Goal: Navigation & Orientation: Find specific page/section

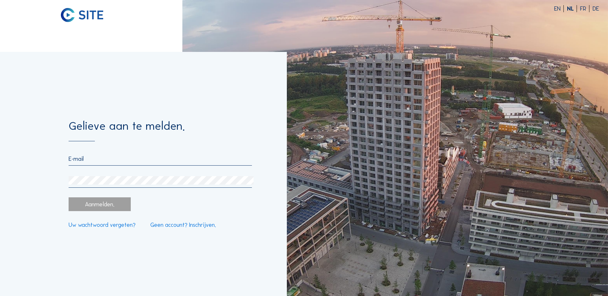
click at [104, 163] on input "email" at bounding box center [160, 159] width 183 height 7
click at [114, 164] on div "[EMAIL_ADDRESS][DOMAIN_NAME]" at bounding box center [160, 161] width 183 height 10
drag, startPoint x: 152, startPoint y: 159, endPoint x: -21, endPoint y: 151, distance: 173.0
click at [0, 151] on html "EN NL FR DE Gelieve aan te melden. [EMAIL_ADDRESS][DOMAIN_NAME] Aanmelden. Uw w…" at bounding box center [304, 148] width 608 height 296
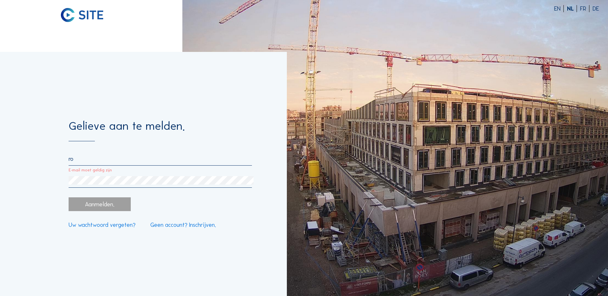
type input "[EMAIL_ADDRESS][DOMAIN_NAME]"
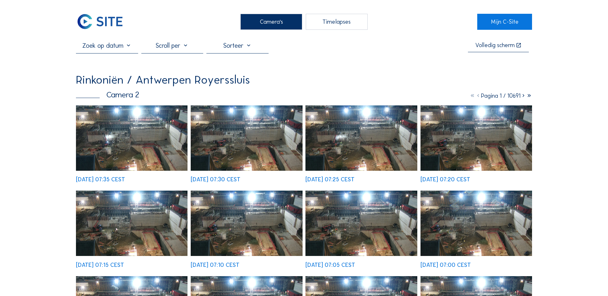
click at [265, 26] on div "Camera's" at bounding box center [272, 22] width 62 height 16
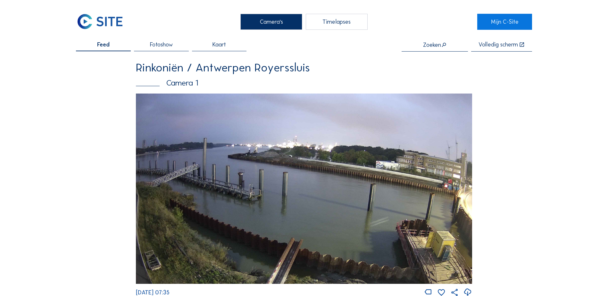
click at [200, 149] on img at bounding box center [304, 189] width 336 height 190
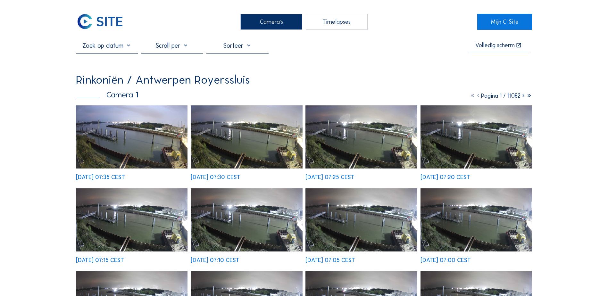
click at [120, 136] on img at bounding box center [132, 137] width 112 height 63
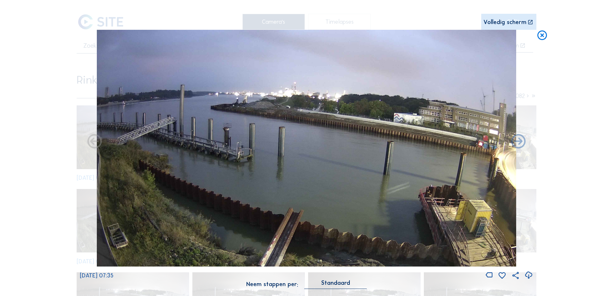
click at [499, 25] on div "Volledig scherm" at bounding box center [505, 22] width 43 height 6
